Goal: Find specific page/section: Find specific page/section

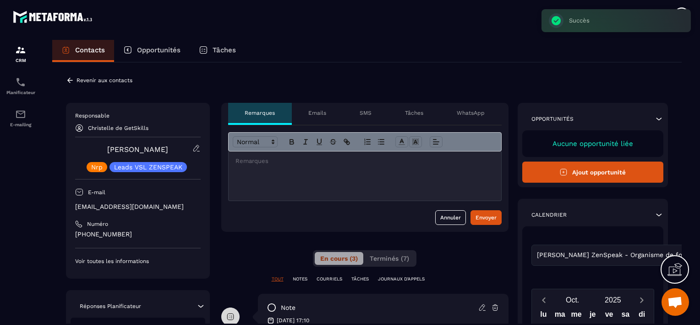
click at [70, 81] on icon at bounding box center [70, 80] width 8 height 8
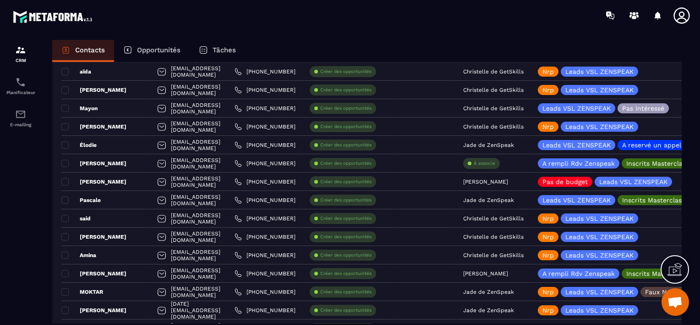
scroll to position [862, 0]
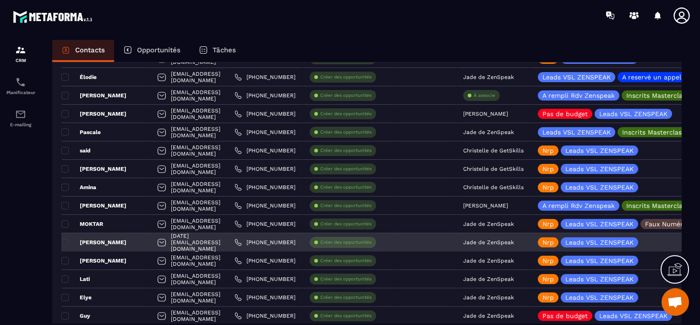
click at [514, 243] on p "Jade de ZenSpeak" at bounding box center [488, 242] width 51 height 6
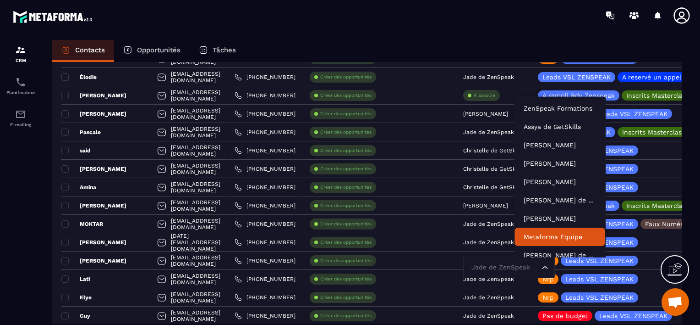
scroll to position [7, 0]
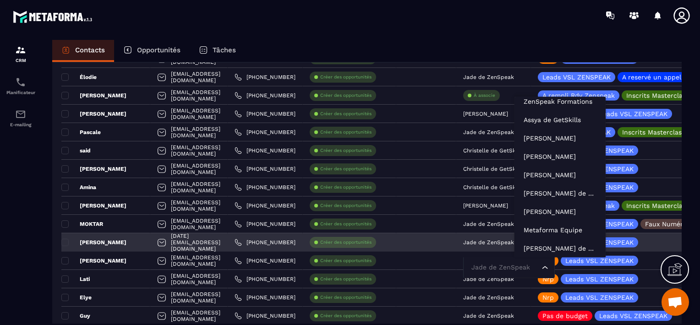
click at [531, 267] on input "Search for option" at bounding box center [504, 267] width 71 height 10
type input "***"
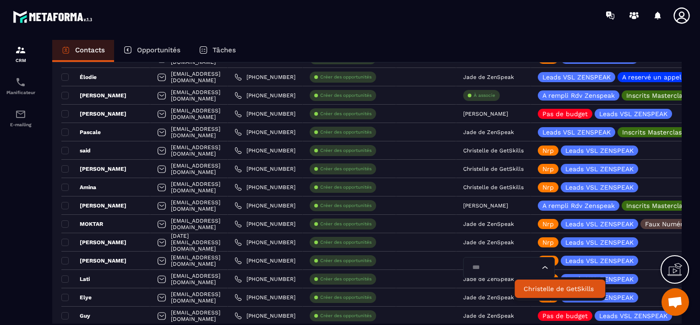
click at [536, 289] on p "Christelle de GetSkills" at bounding box center [560, 288] width 72 height 9
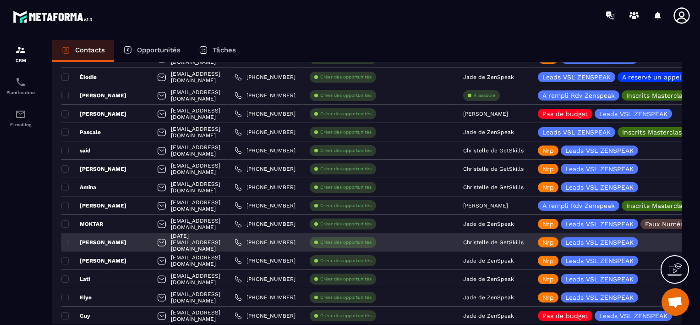
click at [130, 244] on div "[PERSON_NAME]" at bounding box center [105, 242] width 89 height 18
